Goal: Task Accomplishment & Management: Use online tool/utility

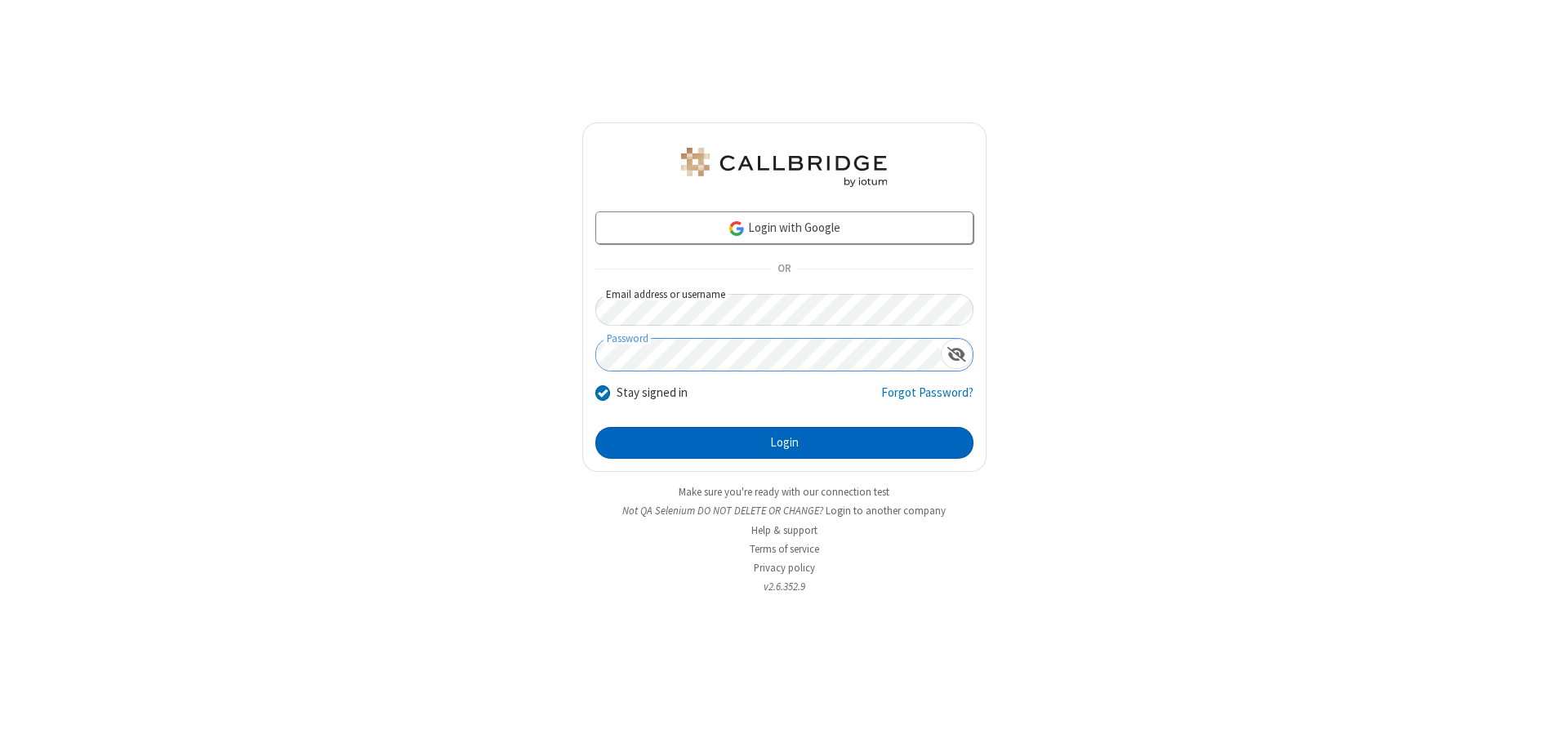
click at [784, 442] on button "Login" at bounding box center [784, 443] width 378 height 33
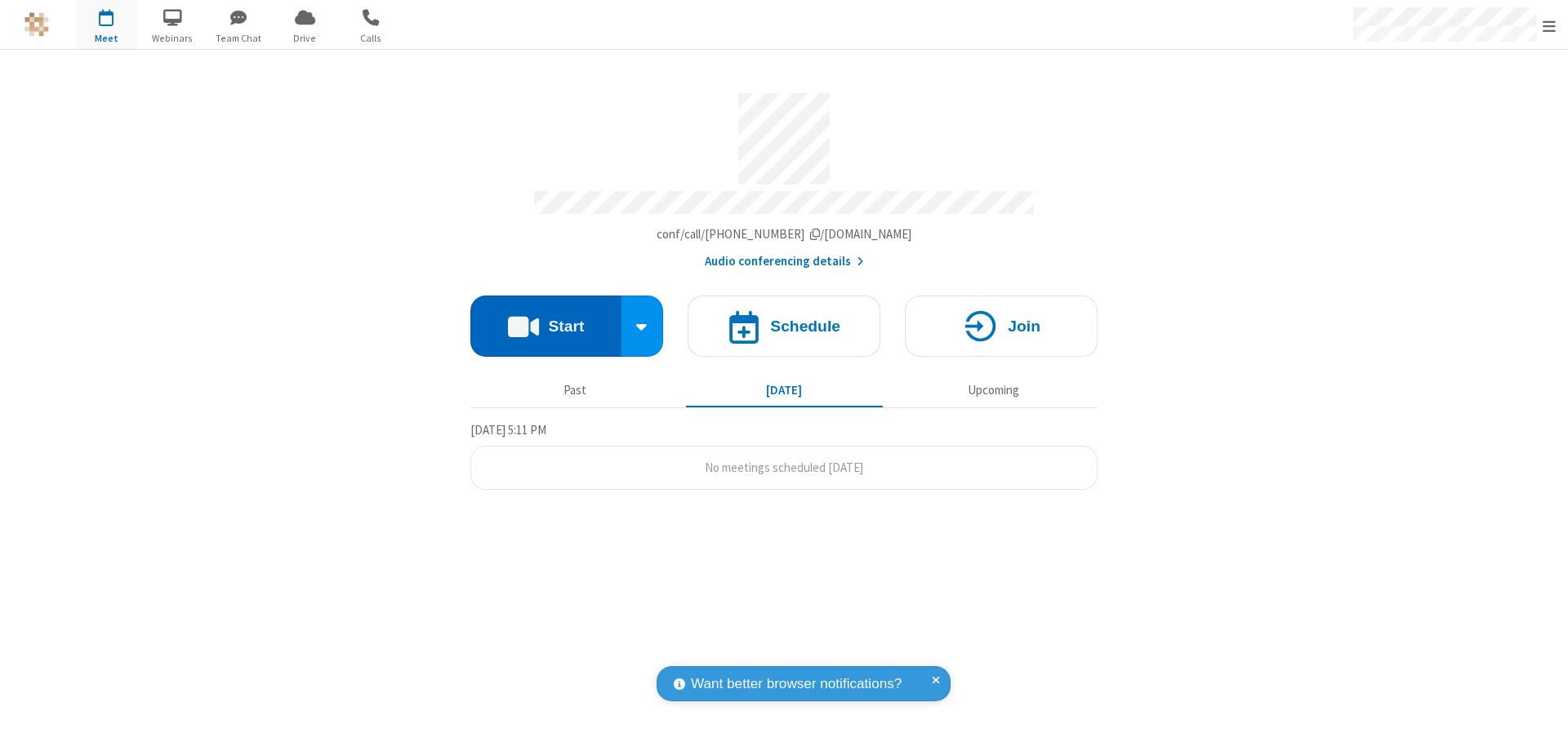
click at [545, 320] on button "Start" at bounding box center [546, 326] width 151 height 62
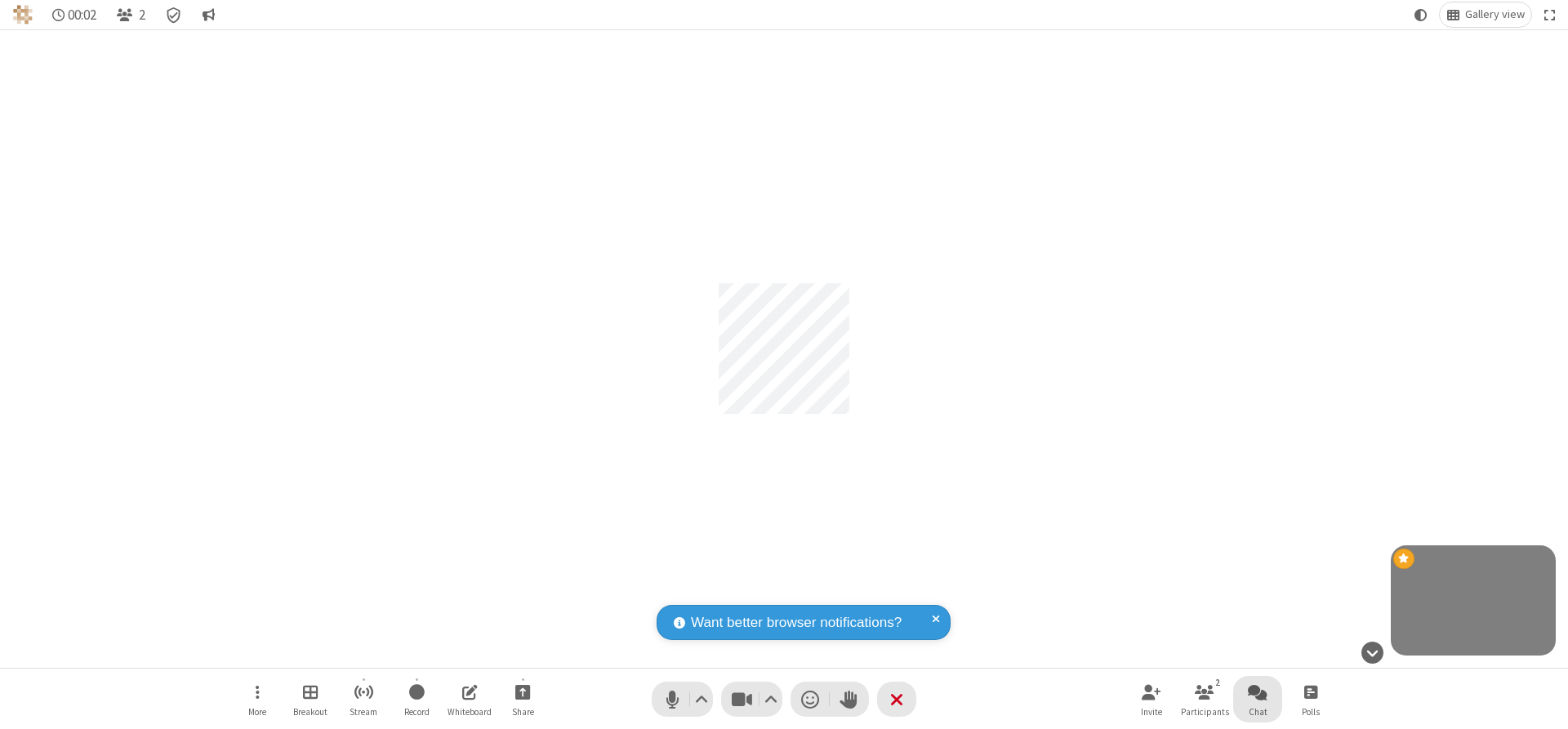
click at [1258, 692] on span "Open chat" at bounding box center [1258, 691] width 19 height 20
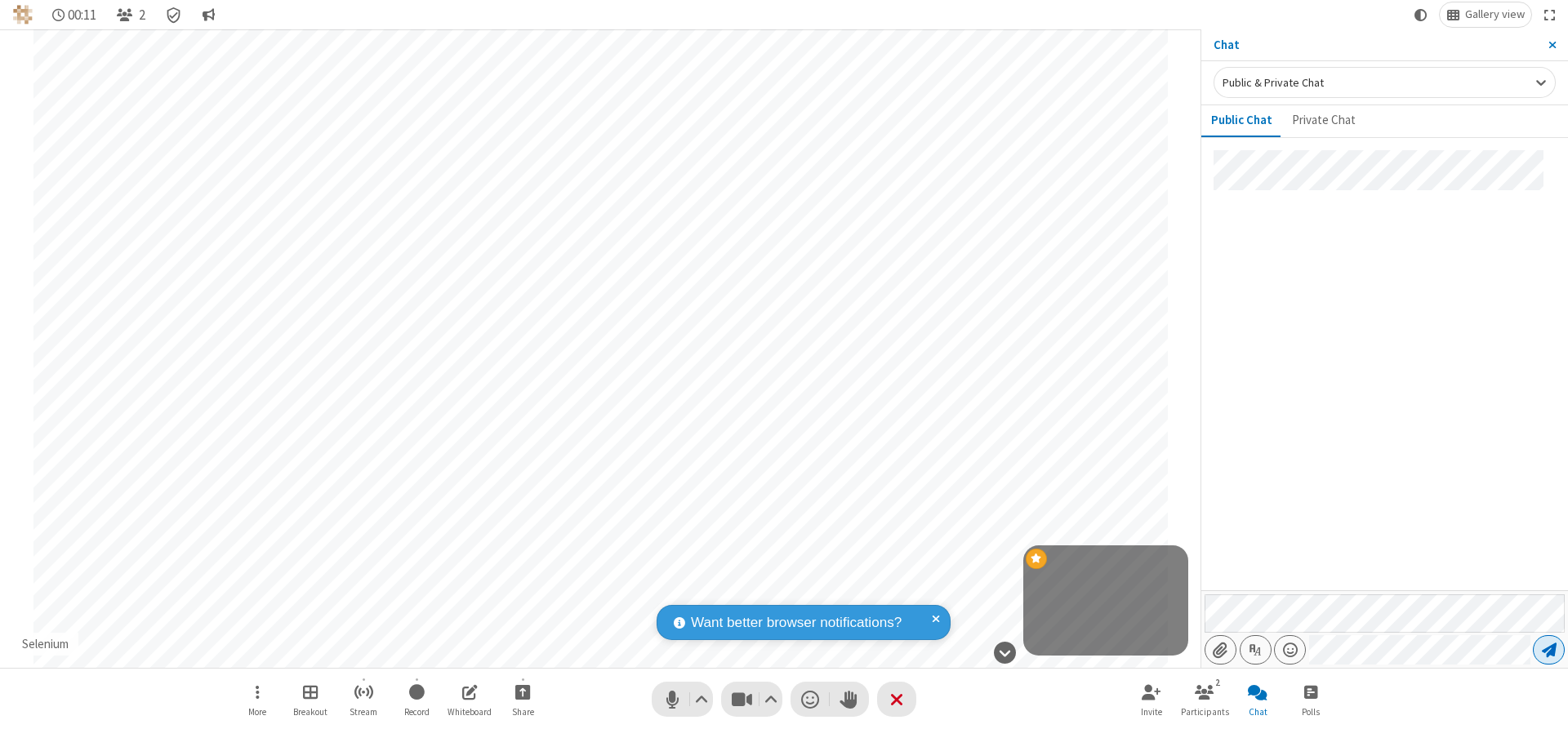
click at [1549, 650] on span "Send message" at bounding box center [1549, 650] width 15 height 17
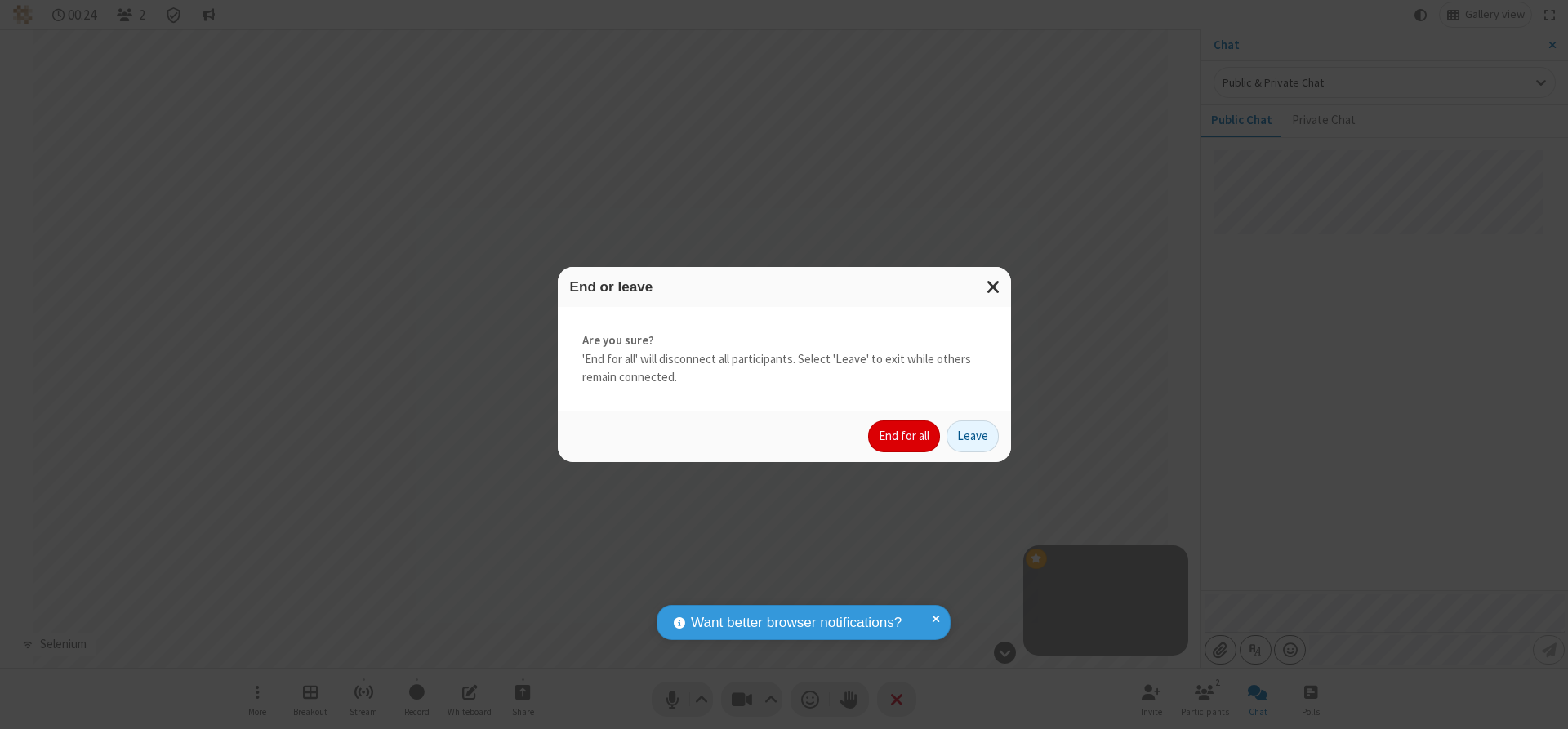
click at [905, 436] on button "End for all" at bounding box center [904, 436] width 72 height 33
